Goal: Navigation & Orientation: Find specific page/section

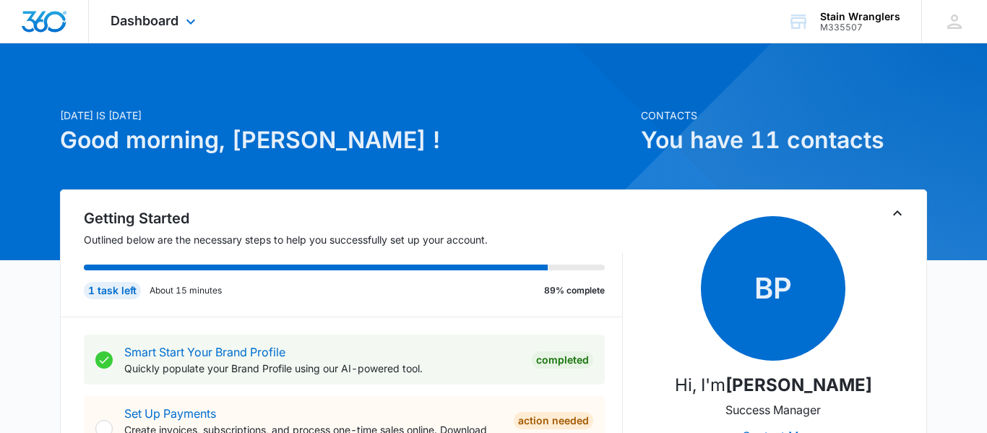
click at [147, 4] on div "Dashboard Apps Reputation Websites Forms CRM Email Social Payments POS Content …" at bounding box center [155, 21] width 132 height 43
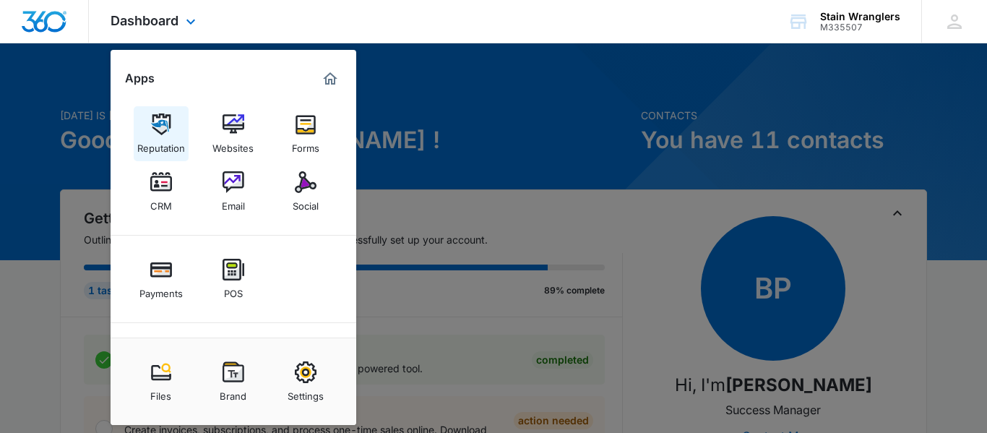
click at [182, 131] on link "Reputation" at bounding box center [161, 133] width 55 height 55
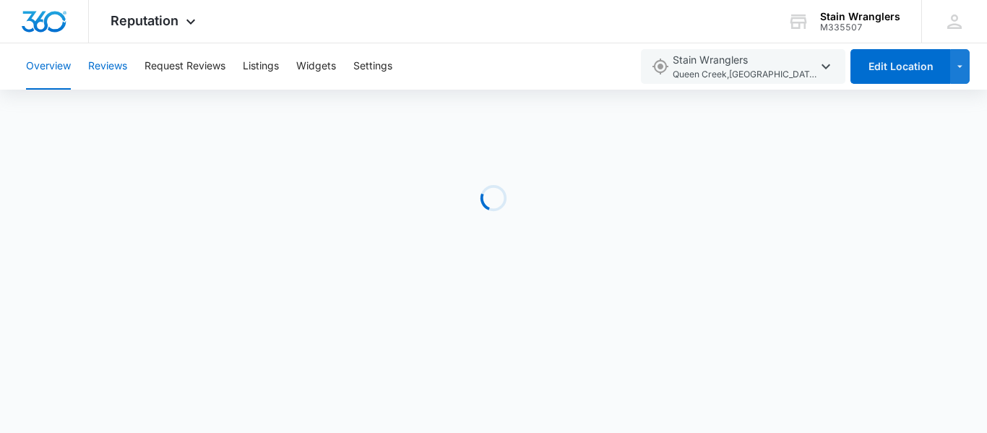
click at [125, 74] on button "Reviews" at bounding box center [107, 66] width 39 height 46
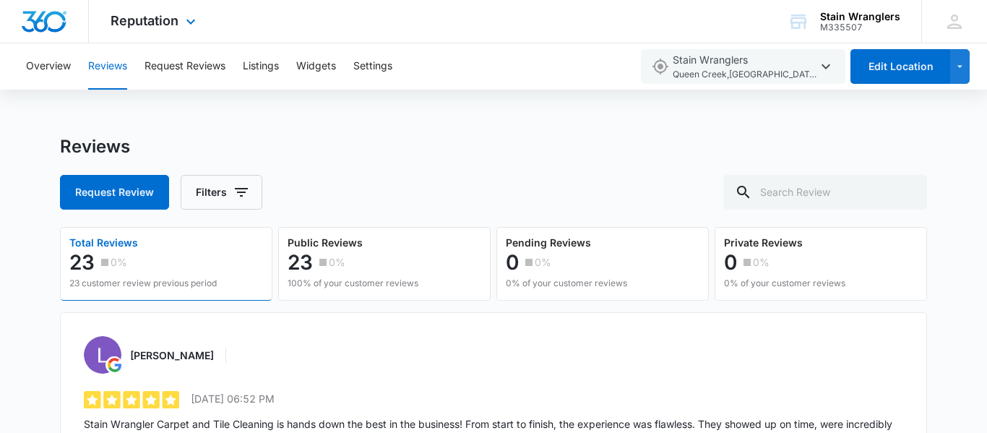
click at [183, 35] on div "Reputation Apps Reputation Websites Forms CRM Email Social Payments POS Content…" at bounding box center [155, 21] width 132 height 43
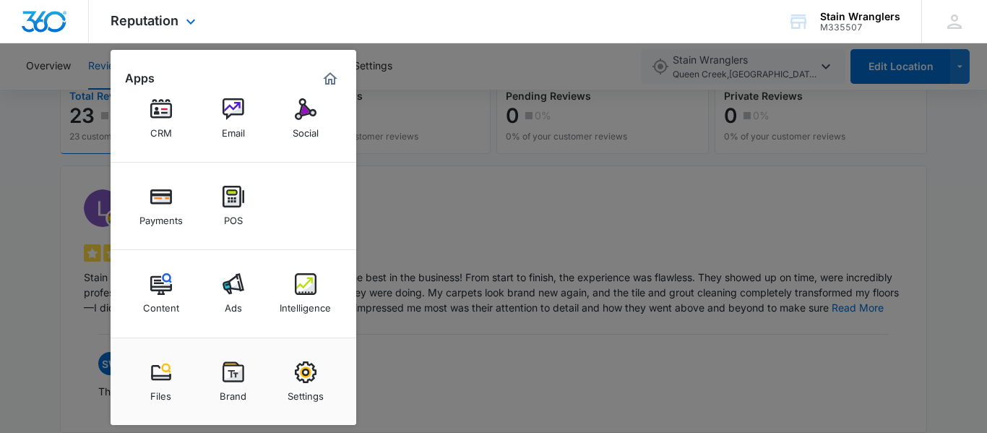
scroll to position [243, 0]
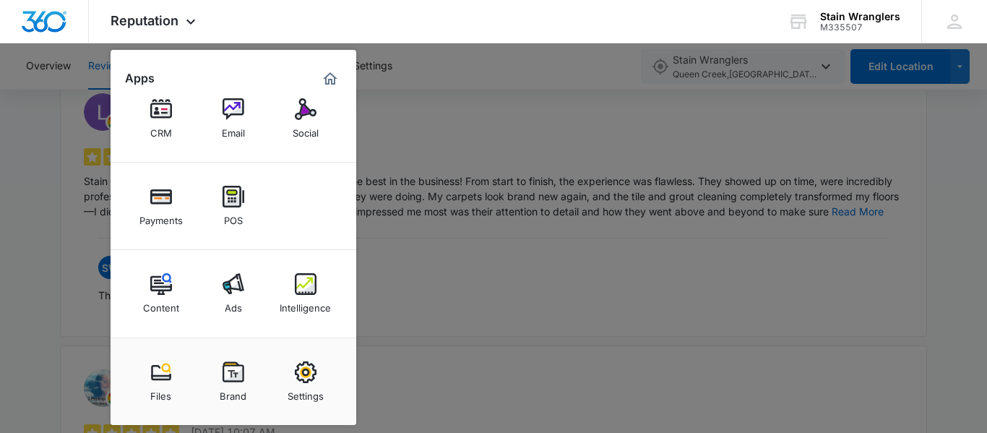
click at [229, 276] on img at bounding box center [233, 284] width 22 height 22
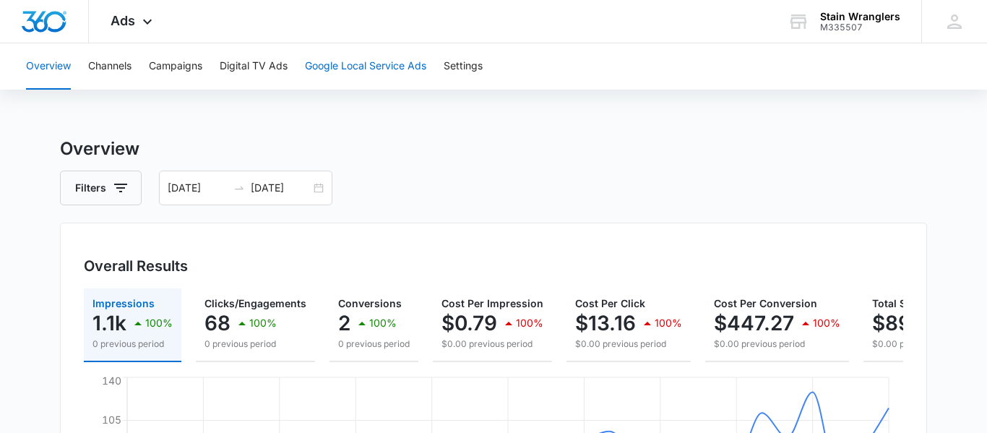
click at [376, 73] on button "Google Local Service Ads" at bounding box center [365, 66] width 121 height 46
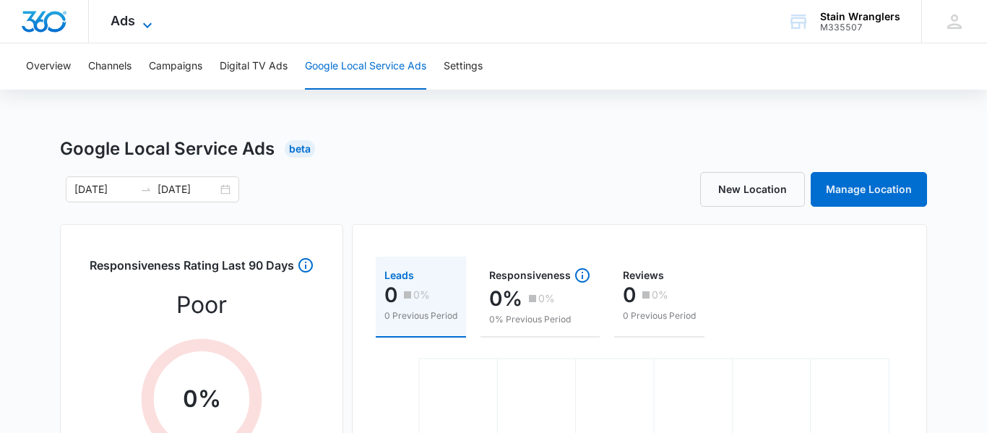
click at [115, 21] on span "Ads" at bounding box center [123, 20] width 25 height 15
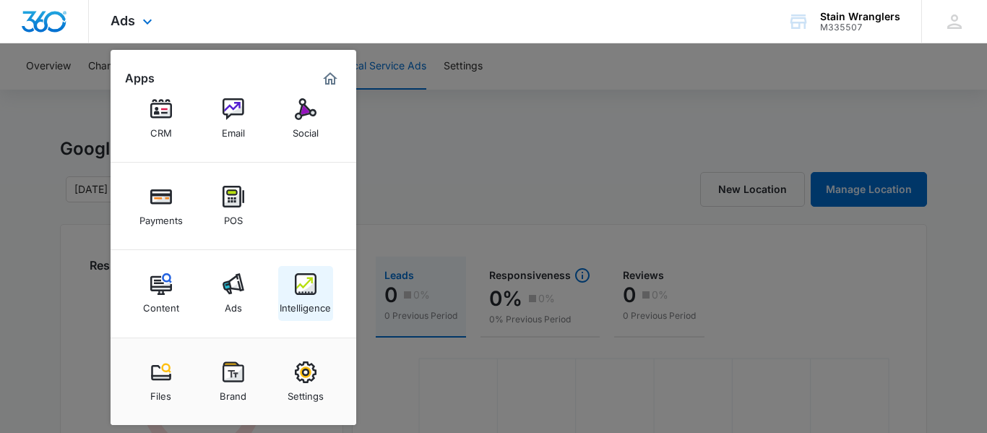
click at [304, 291] on img at bounding box center [306, 284] width 22 height 22
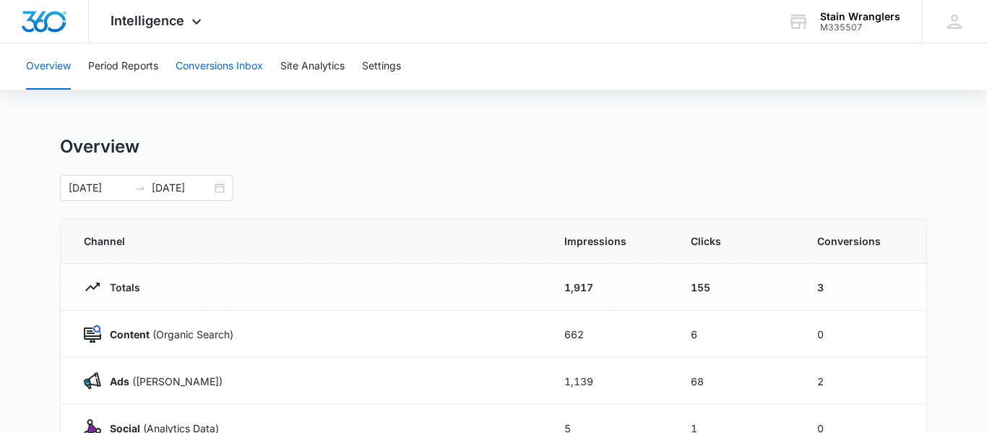
click at [228, 65] on button "Conversions Inbox" at bounding box center [219, 66] width 87 height 46
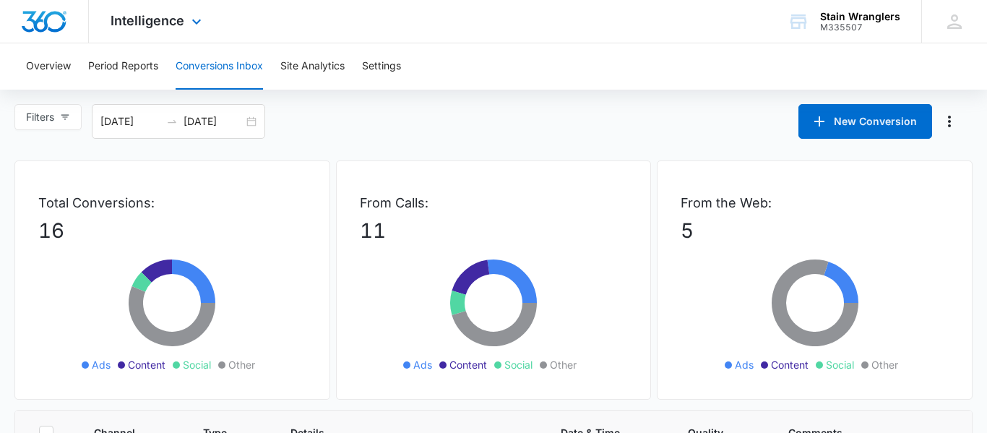
click at [61, 27] on img "Dashboard" at bounding box center [44, 22] width 46 height 22
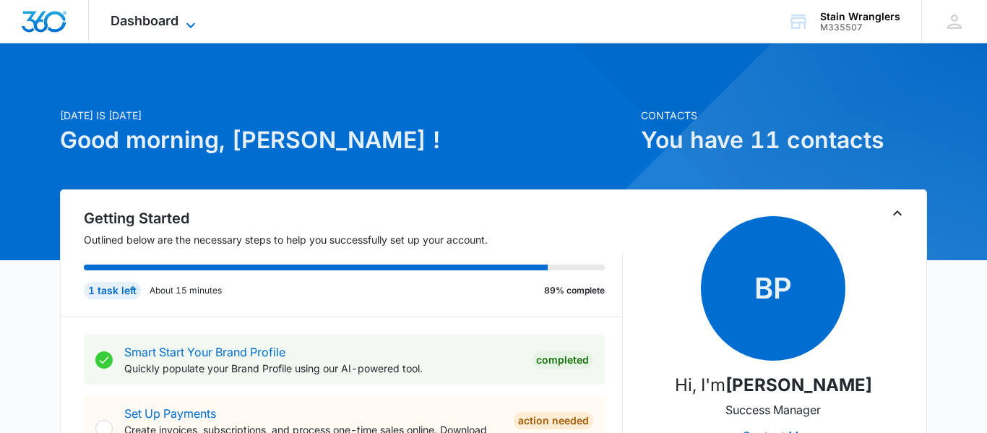
click at [183, 26] on icon at bounding box center [190, 25] width 17 height 17
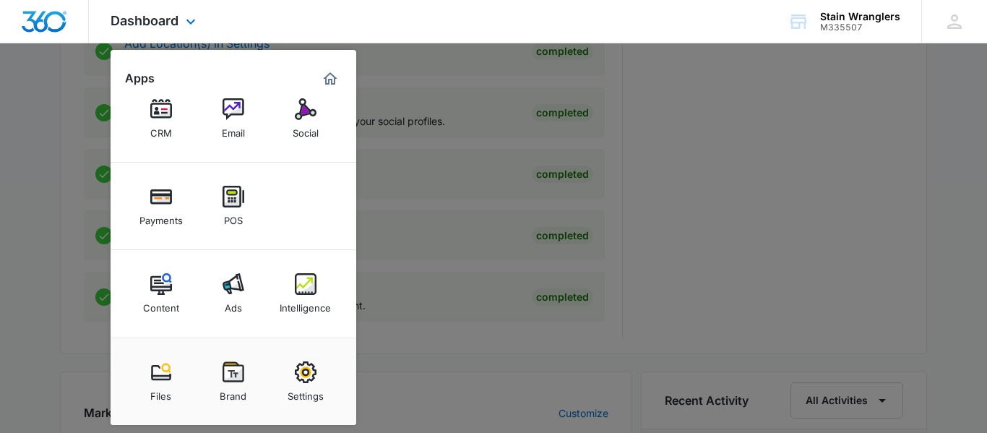
scroll to position [728, 0]
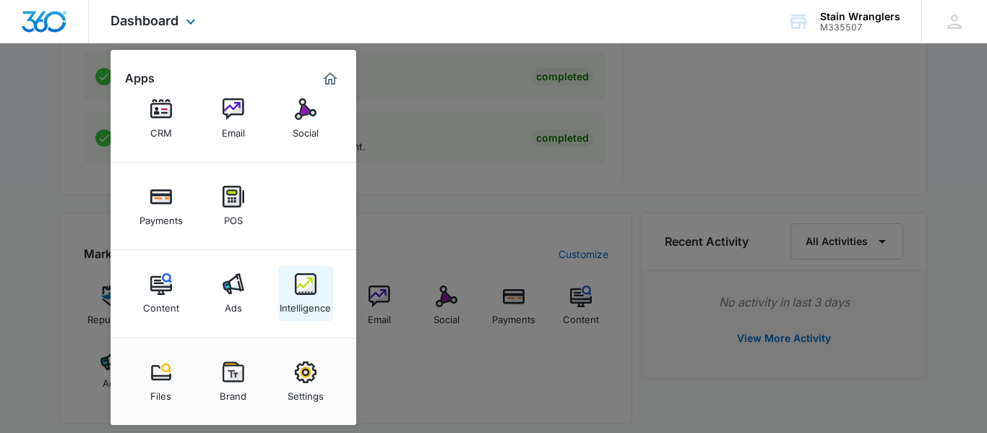
click at [301, 295] on div "Intelligence" at bounding box center [305, 304] width 51 height 19
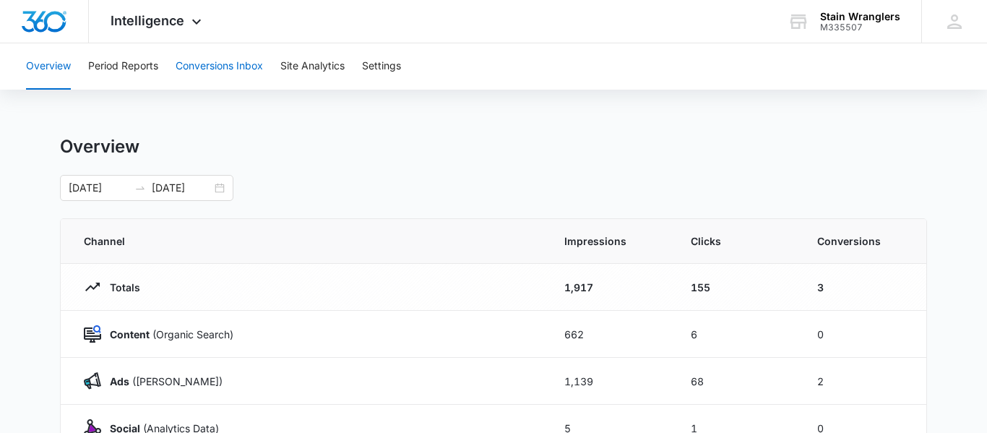
click at [238, 77] on button "Conversions Inbox" at bounding box center [219, 66] width 87 height 46
